Goal: Task Accomplishment & Management: Use online tool/utility

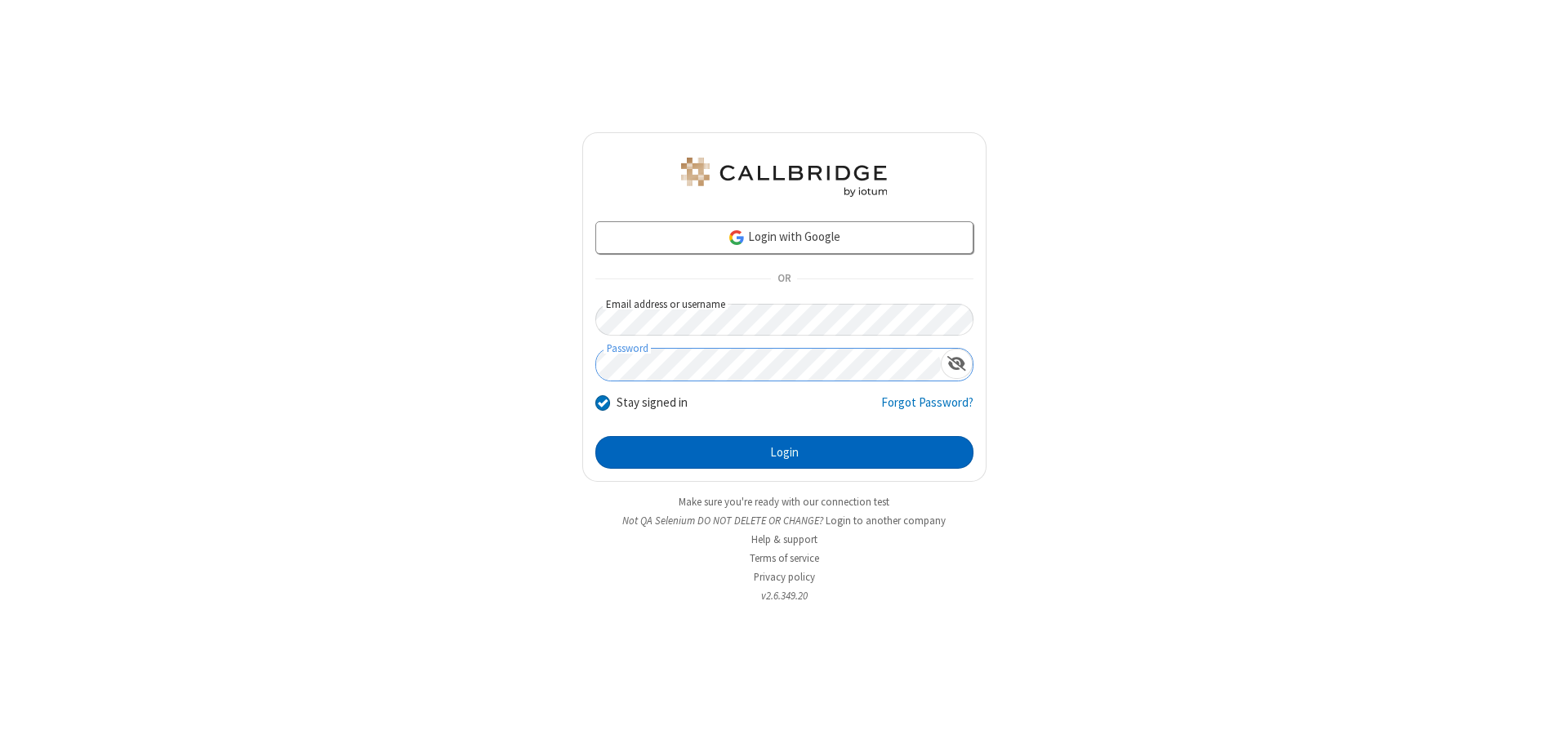
click at [784, 452] on button "Login" at bounding box center [784, 452] width 378 height 32
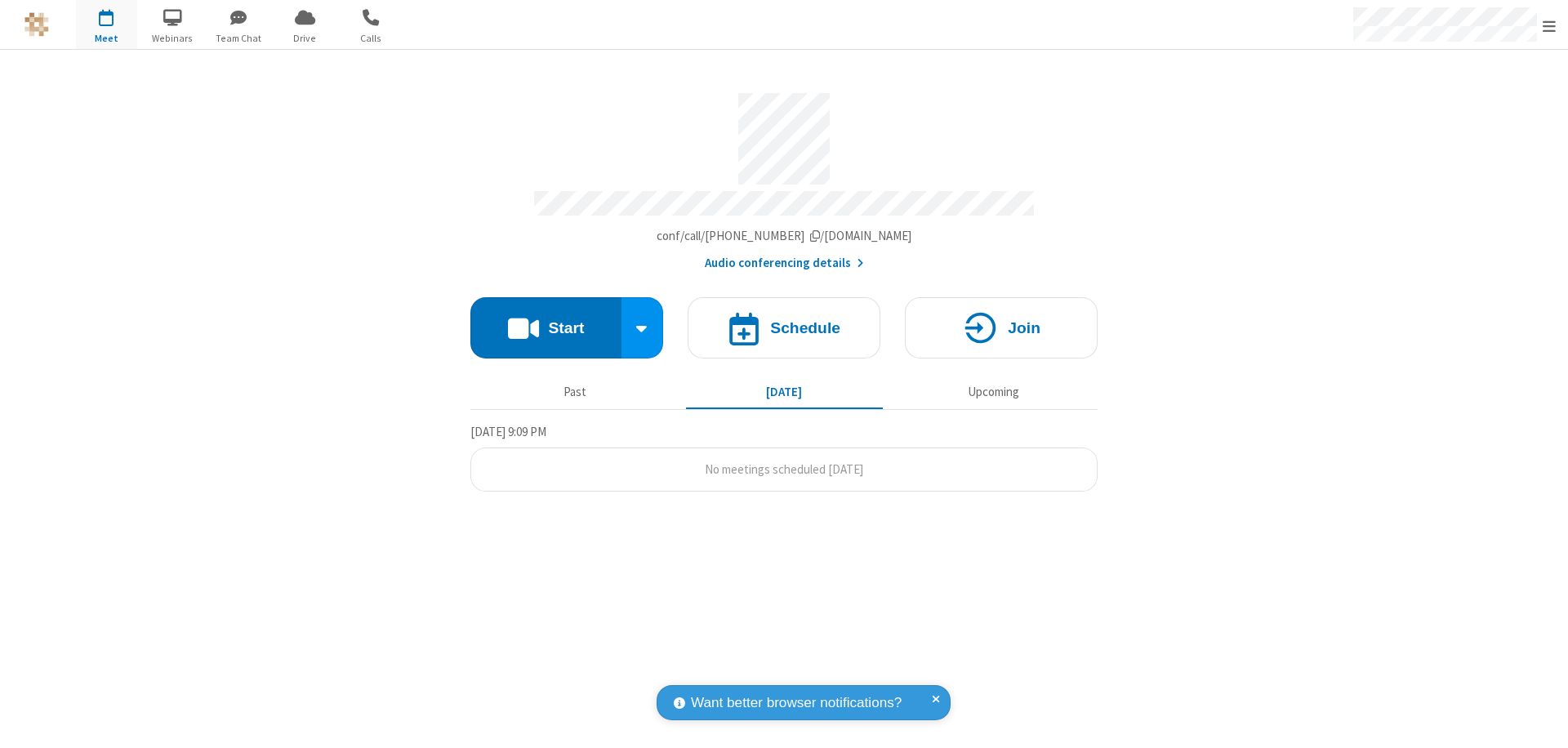
click at [546, 320] on button "Start" at bounding box center [545, 328] width 151 height 61
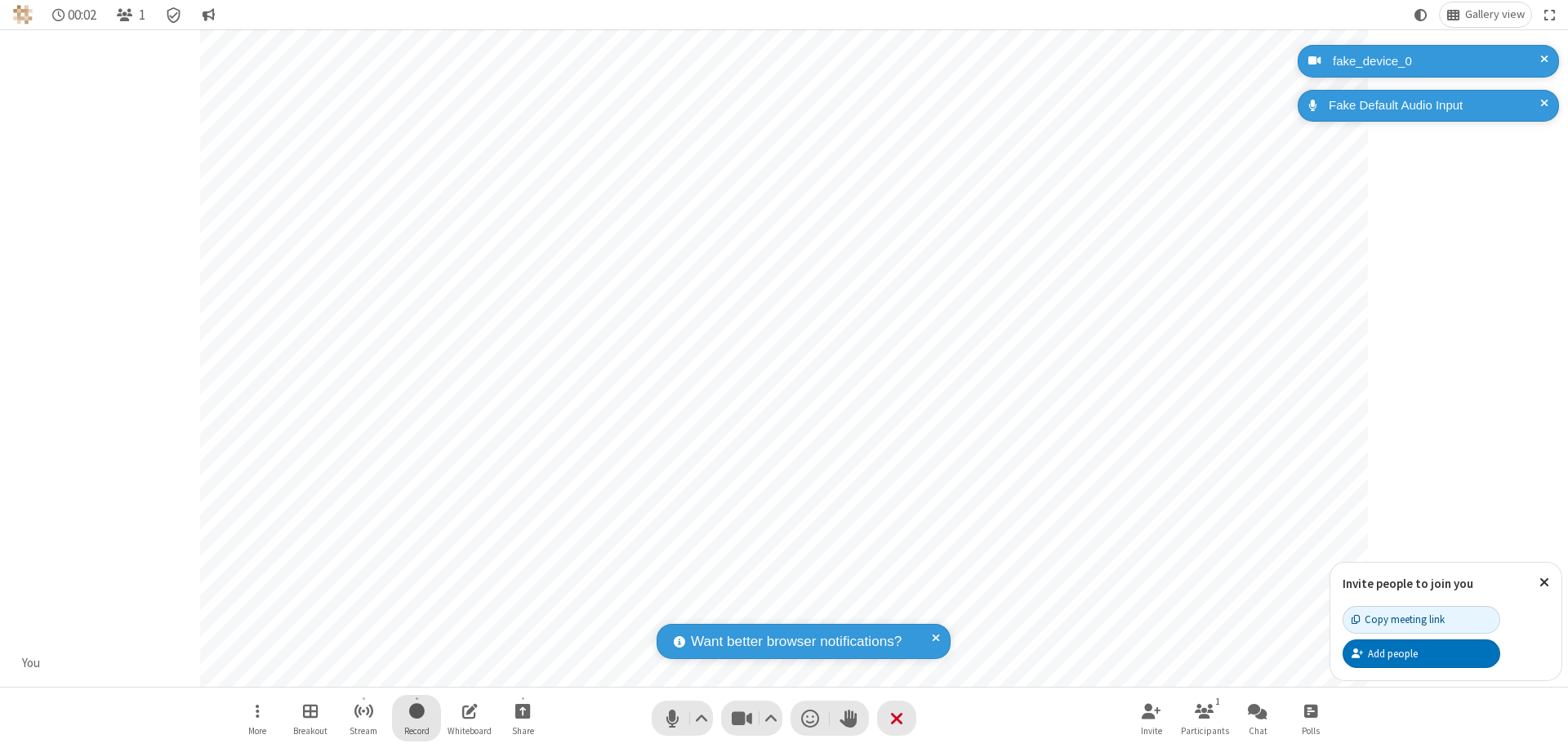
click at [417, 718] on span "Start recording" at bounding box center [416, 711] width 15 height 21
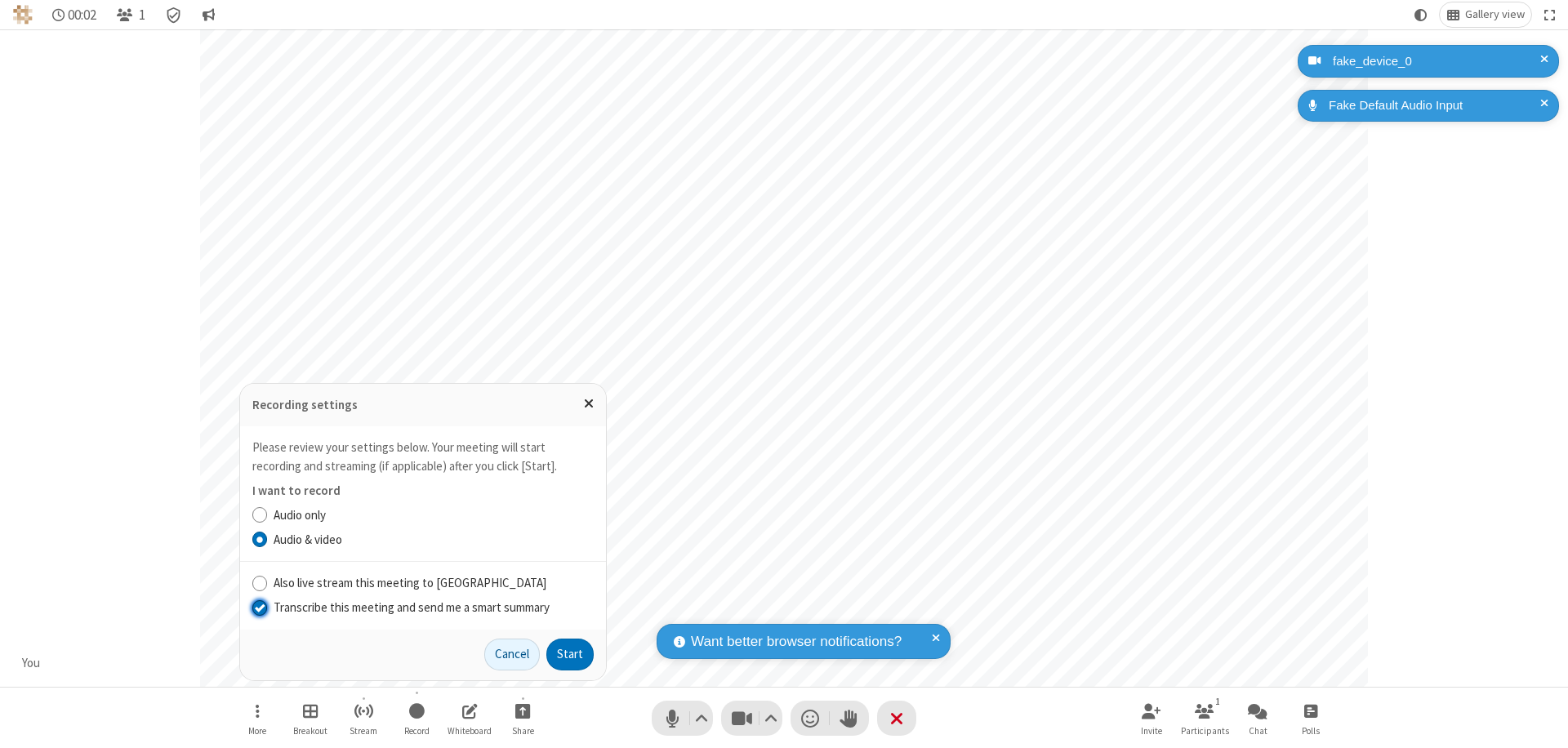
click at [259, 607] on input "Transcribe this meeting and send me a smart summary" at bounding box center [260, 606] width 15 height 17
click at [570, 654] on button "Start" at bounding box center [570, 655] width 47 height 32
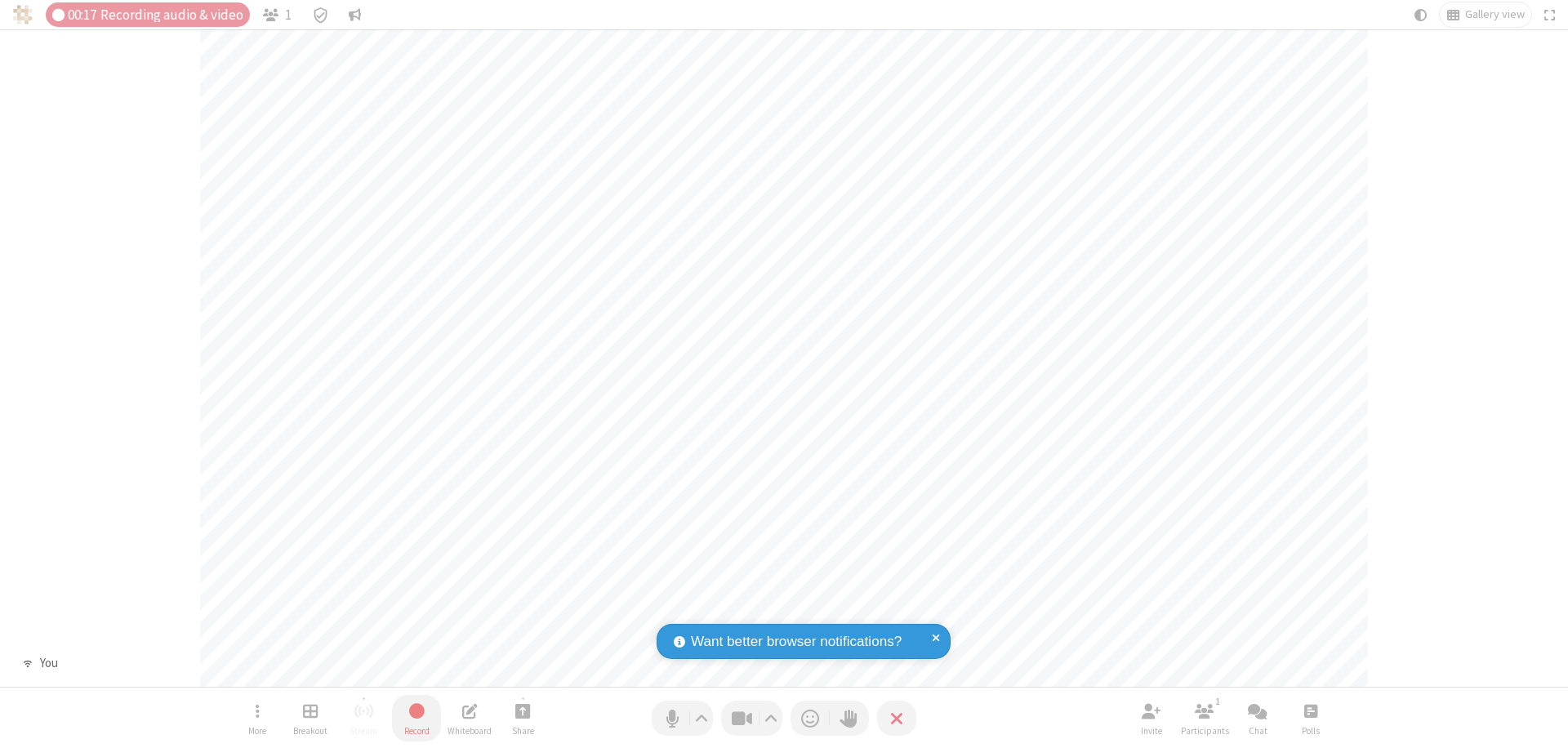
click at [417, 718] on span "Stop recording" at bounding box center [417, 711] width 21 height 22
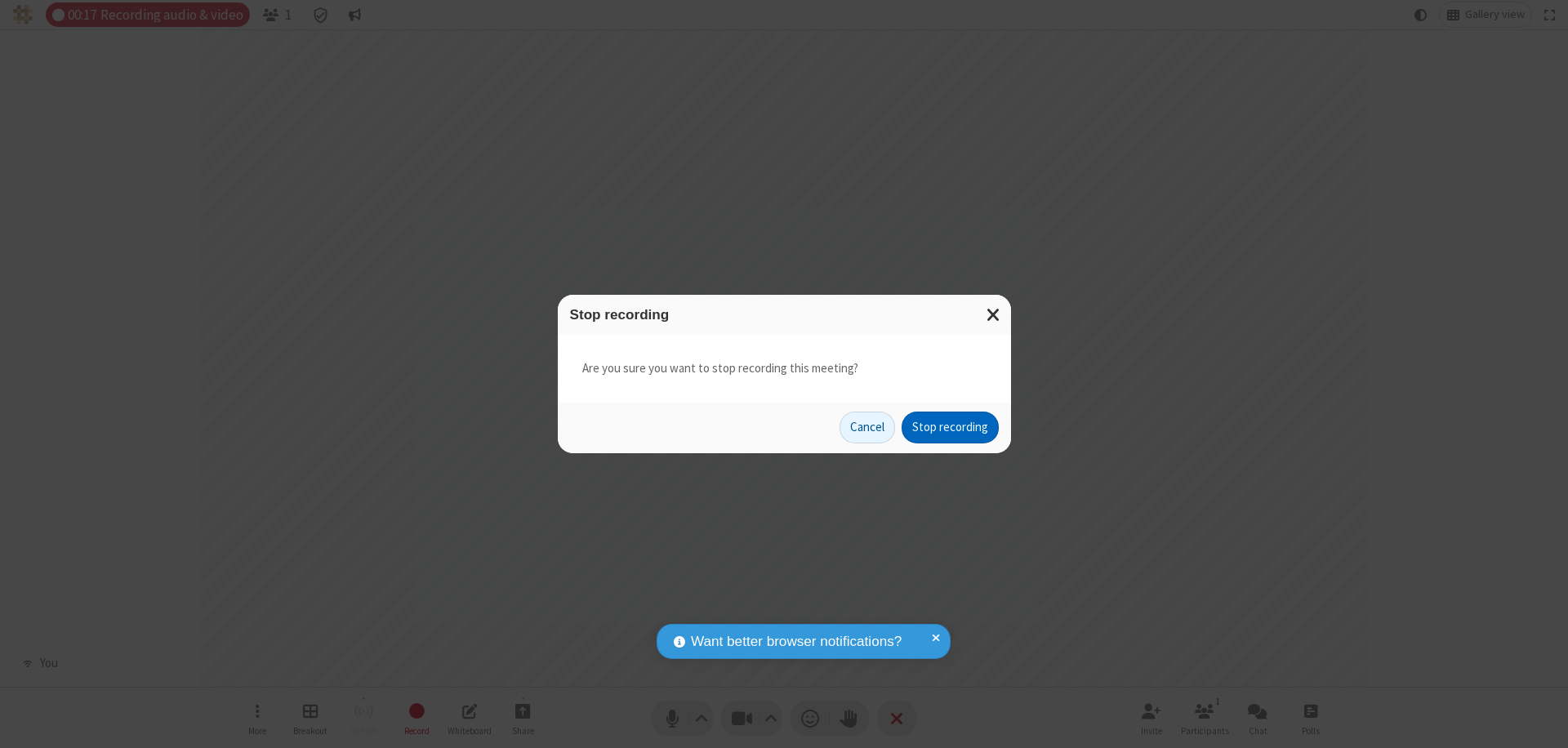
click at [950, 427] on button "Stop recording" at bounding box center [950, 428] width 97 height 32
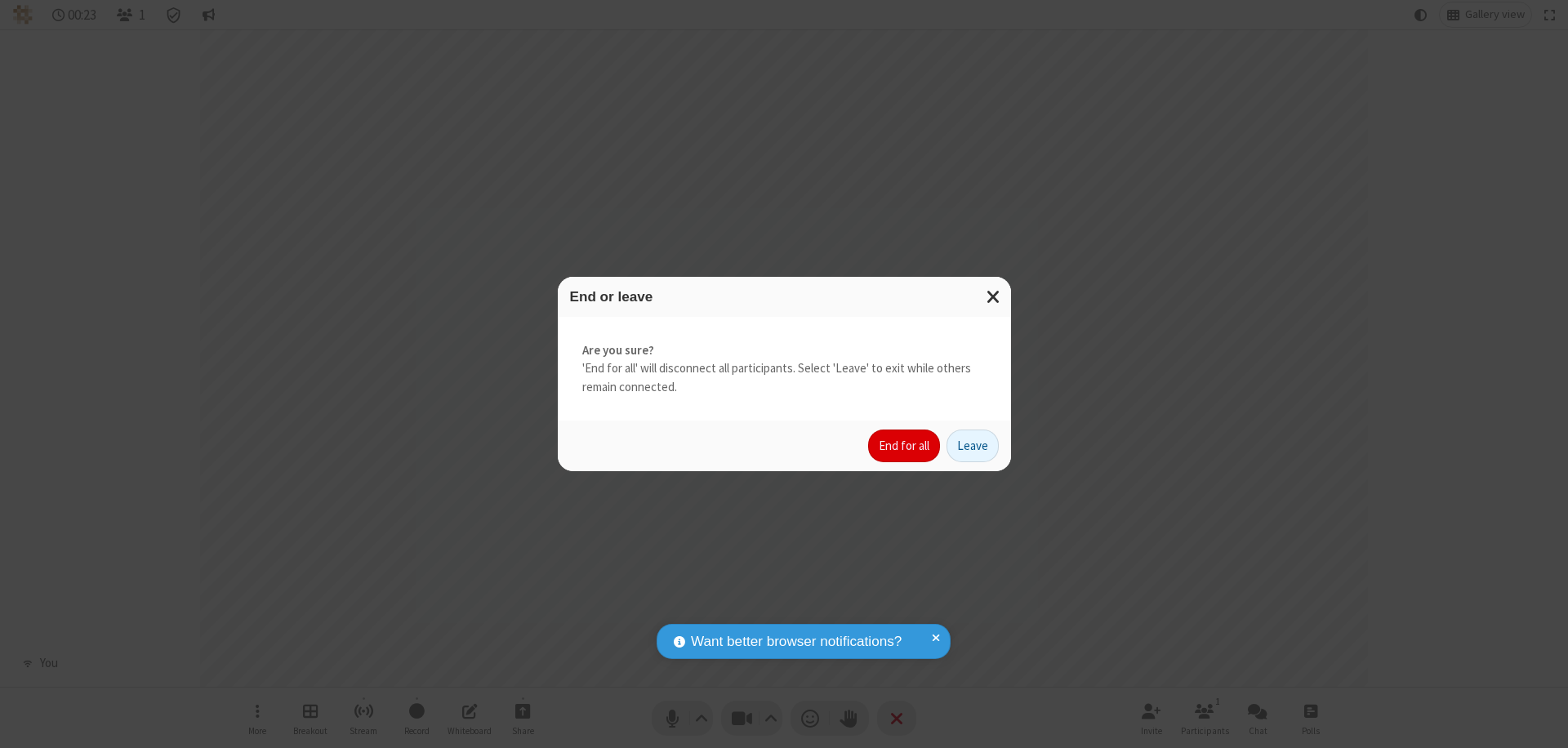
click at [905, 446] on button "End for all" at bounding box center [904, 446] width 72 height 32
